Goal: Information Seeking & Learning: Stay updated

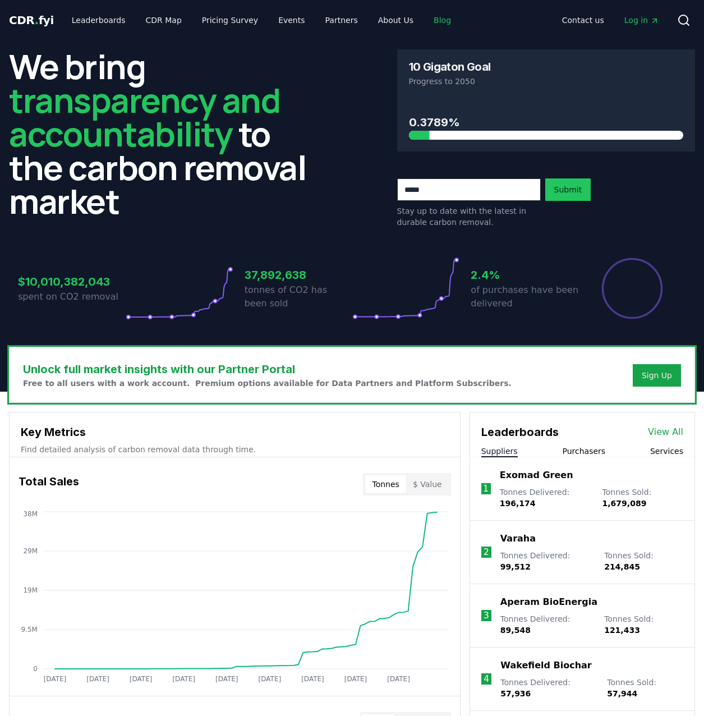
click at [425, 20] on link "Blog" at bounding box center [442, 20] width 35 height 20
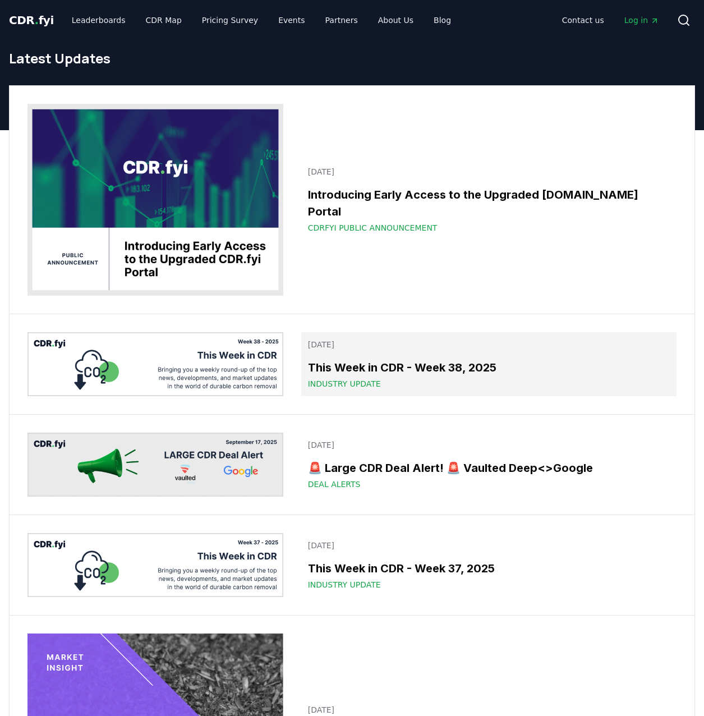
click at [420, 362] on h3 "This Week in CDR - Week 38, 2025" at bounding box center [489, 367] width 362 height 17
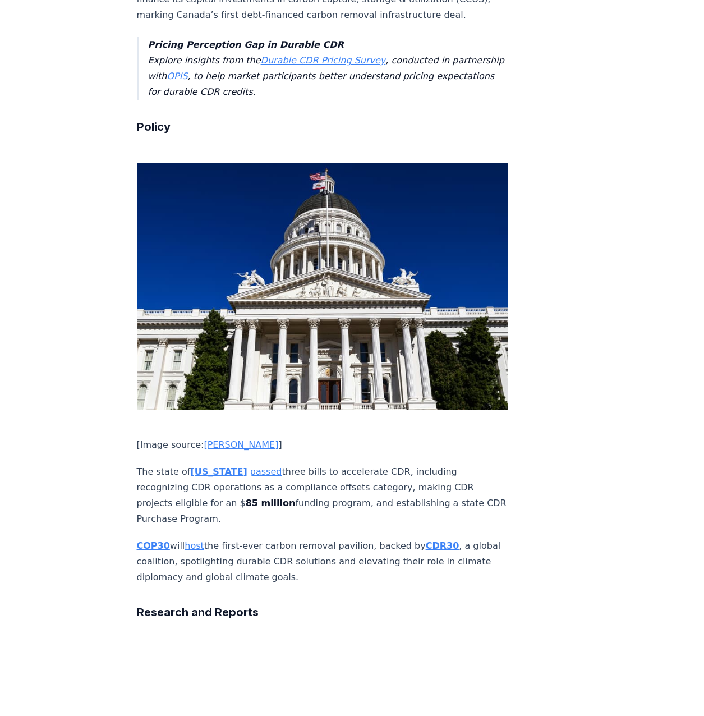
scroll to position [2790, 0]
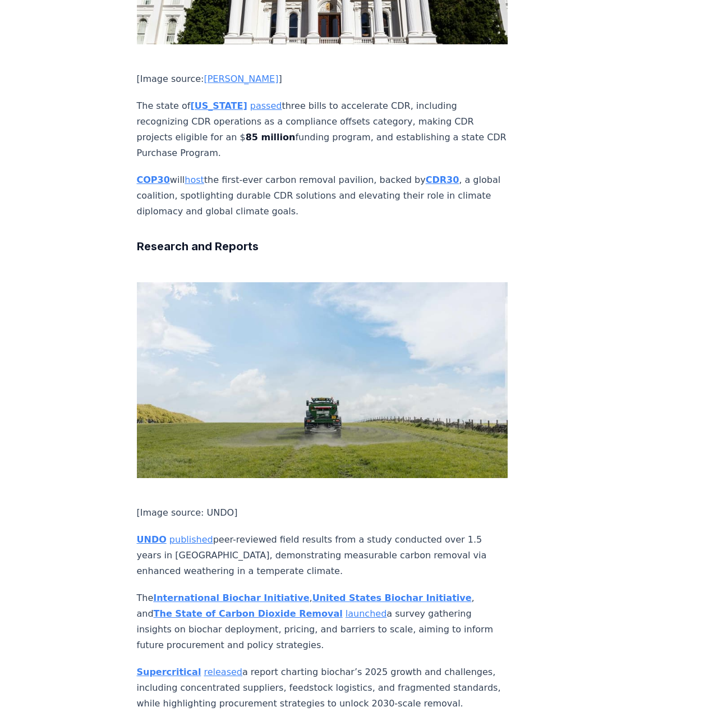
scroll to position [3155, 0]
